Goal: Check status

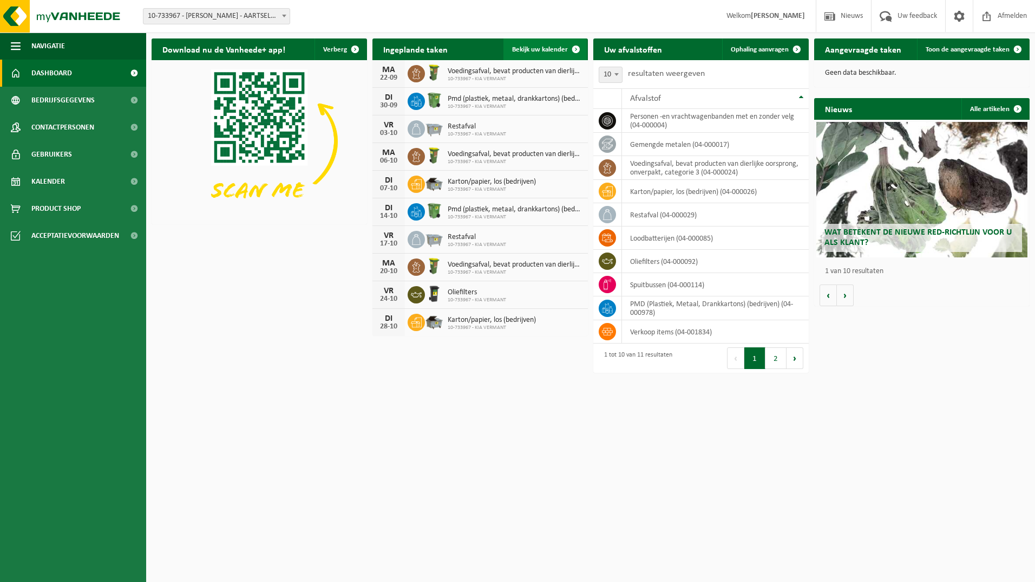
click at [577, 49] on span at bounding box center [576, 49] width 22 height 22
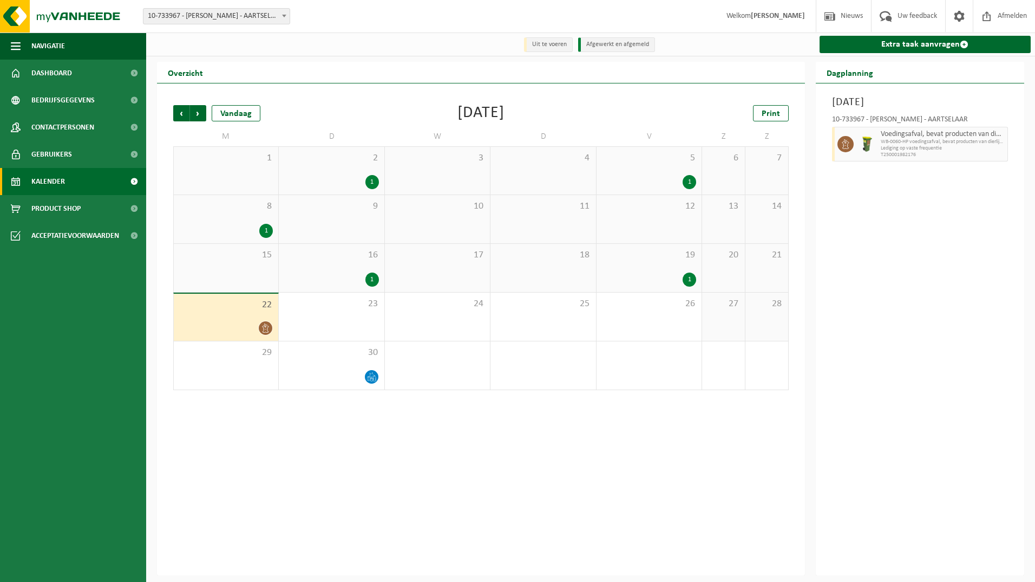
click at [373, 279] on div "1" at bounding box center [373, 279] width 14 height 14
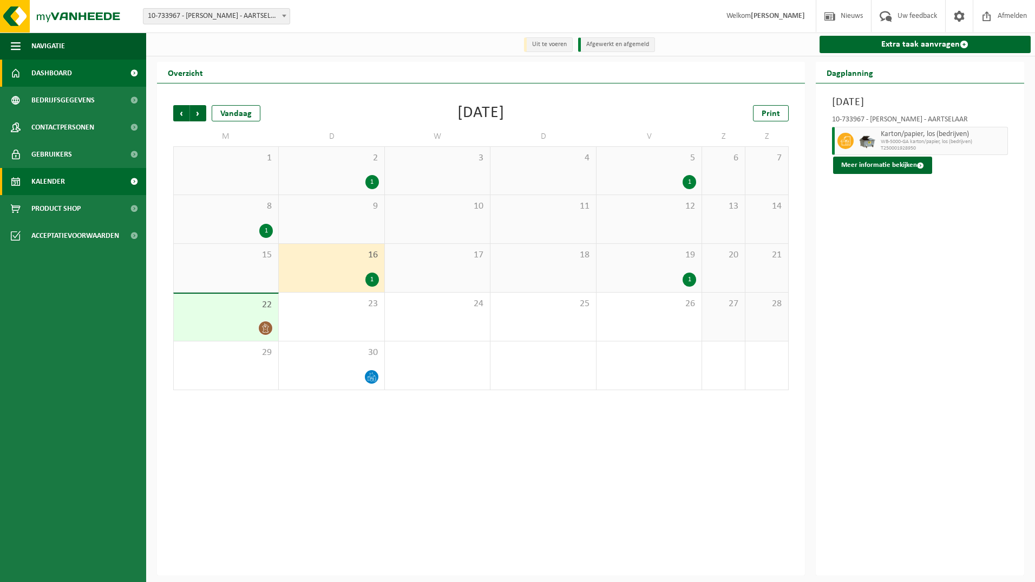
click at [35, 71] on span "Dashboard" at bounding box center [51, 73] width 41 height 27
